Goal: Information Seeking & Learning: Understand process/instructions

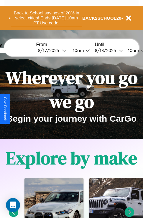
click at [46, 18] on button "Back to School savings of 20% in select cities! Ends [DATE] 10am PT. Use code:" at bounding box center [46, 18] width 71 height 18
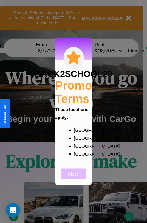
click at [74, 178] on button "Close" at bounding box center [73, 173] width 25 height 11
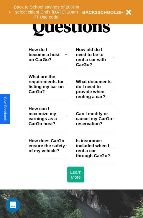
scroll to position [713, 0]
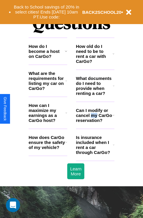
click at [95, 123] on h3 "Can I modify or cancel my CarGo reservation?" at bounding box center [94, 115] width 37 height 15
click at [66, 145] on icon at bounding box center [66, 142] width 2 height 5
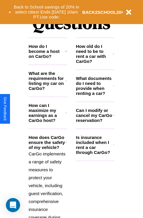
click at [95, 123] on h3 "Can I modify or cancel my CarGo reservation?" at bounding box center [94, 115] width 37 height 15
click at [113, 56] on icon at bounding box center [113, 54] width 2 height 5
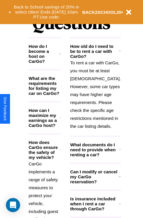
click at [48, 61] on h3 "How do I become a host on CarGo?" at bounding box center [44, 54] width 31 height 20
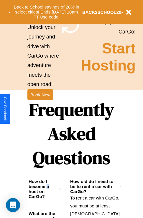
scroll to position [573, 0]
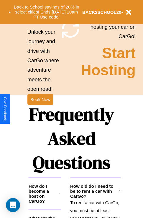
click at [40, 109] on h1 "Frequently Asked Questions" at bounding box center [72, 139] width 86 height 78
